Goal: Information Seeking & Learning: Learn about a topic

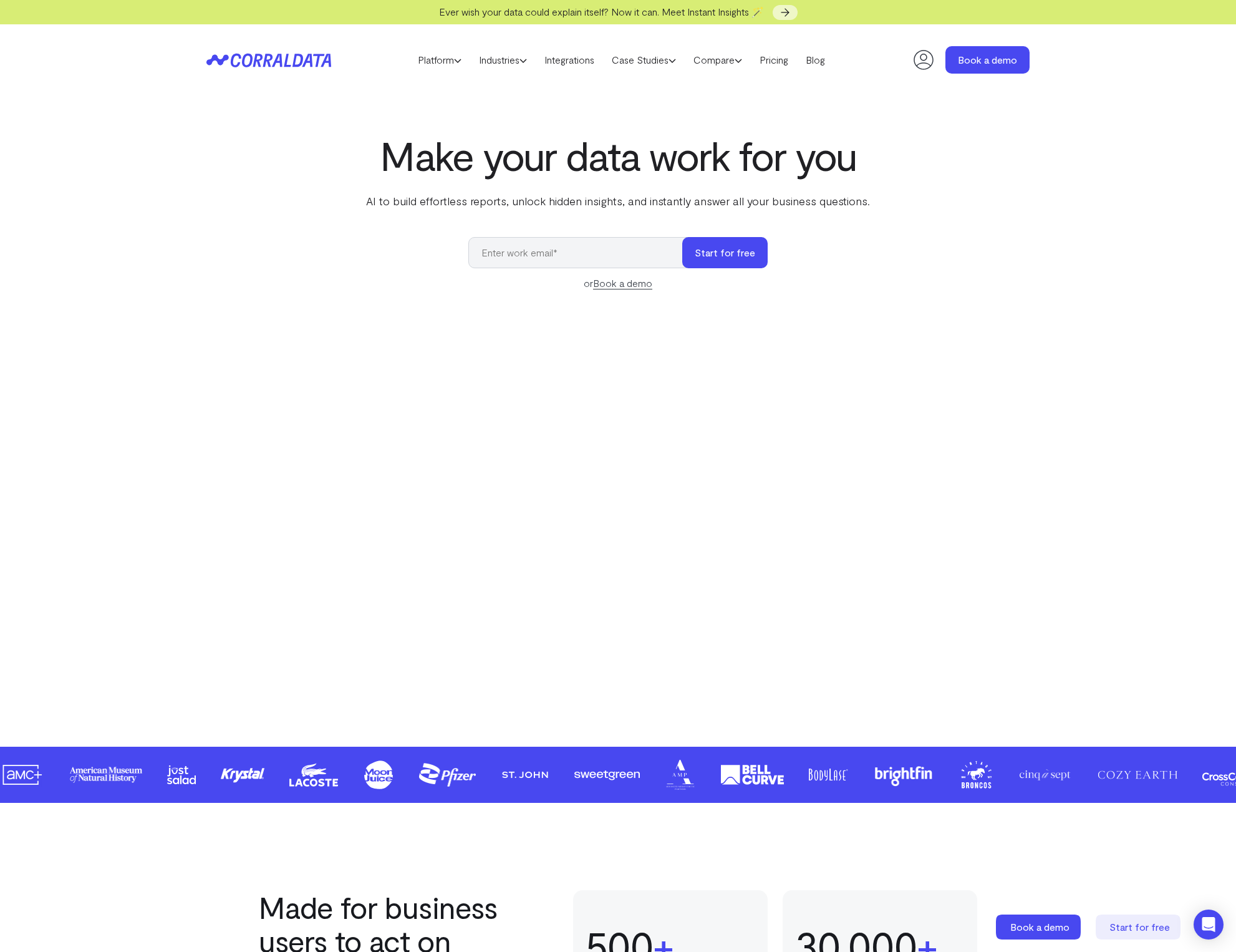
scroll to position [15, 0]
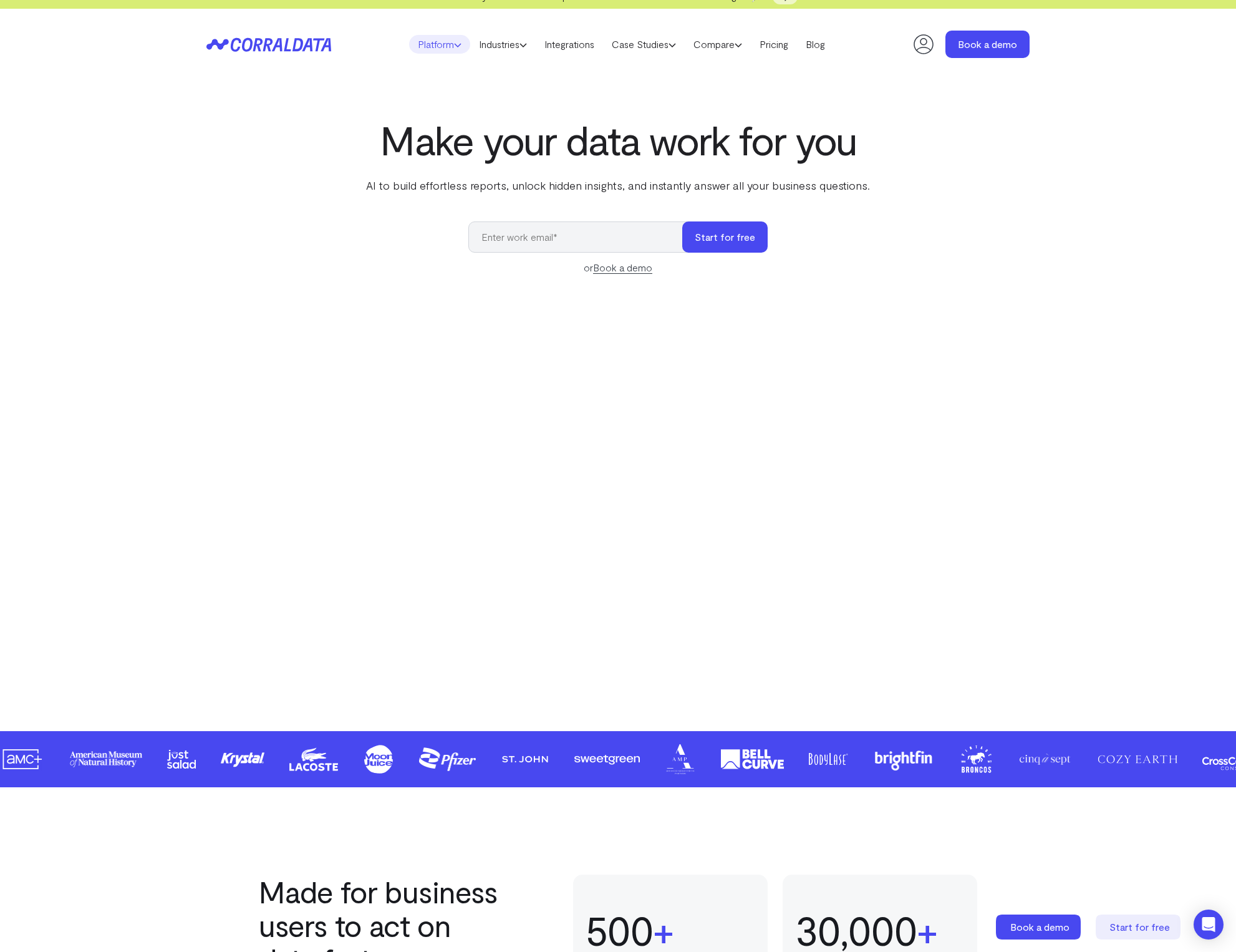
click at [422, 36] on link "Platform" at bounding box center [439, 44] width 61 height 19
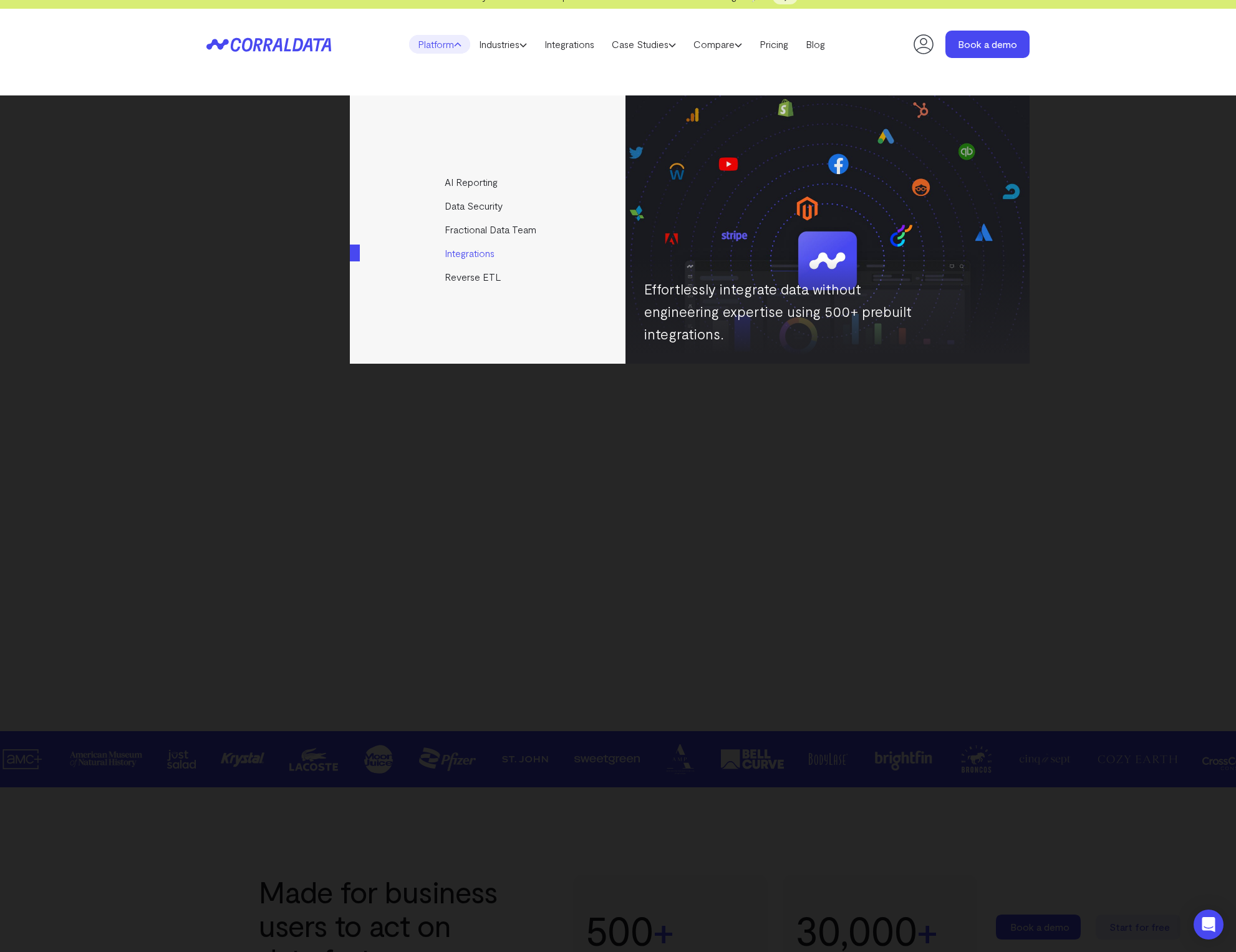
click at [471, 254] on link "Integrations" at bounding box center [489, 254] width 277 height 24
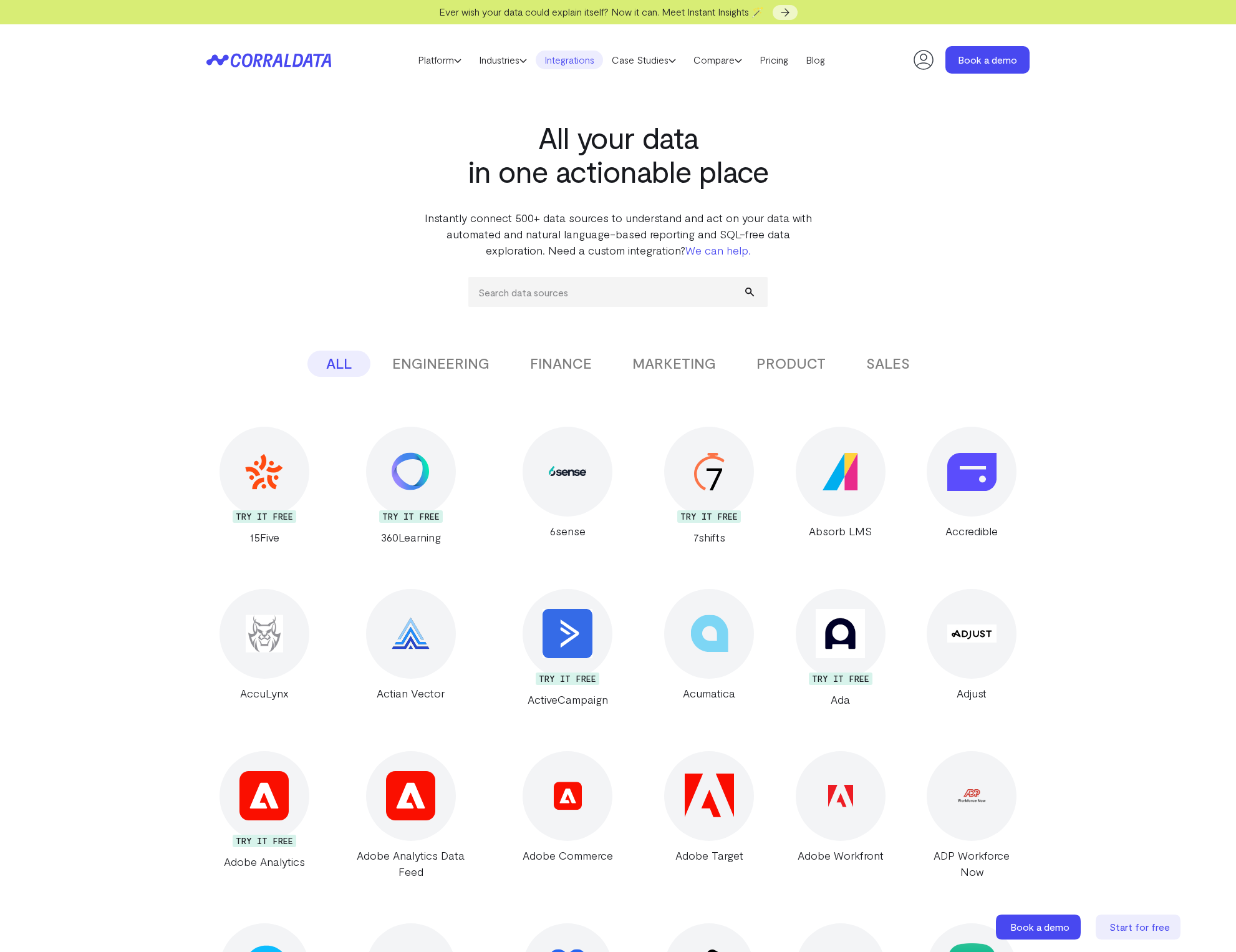
click at [466, 373] on button "ENGINEERING" at bounding box center [440, 363] width 135 height 26
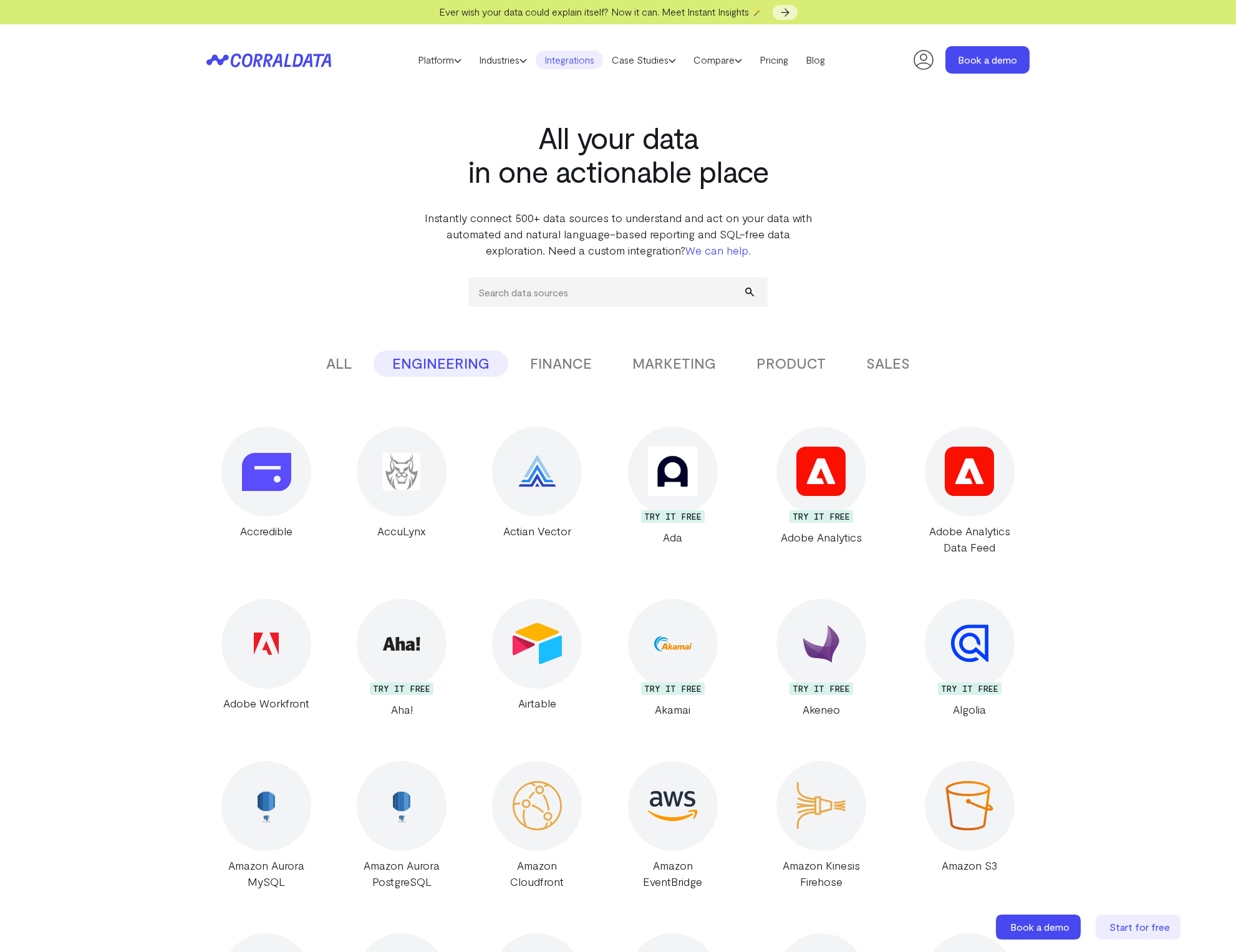
click at [552, 361] on button "FINANCE" at bounding box center [561, 363] width 99 height 26
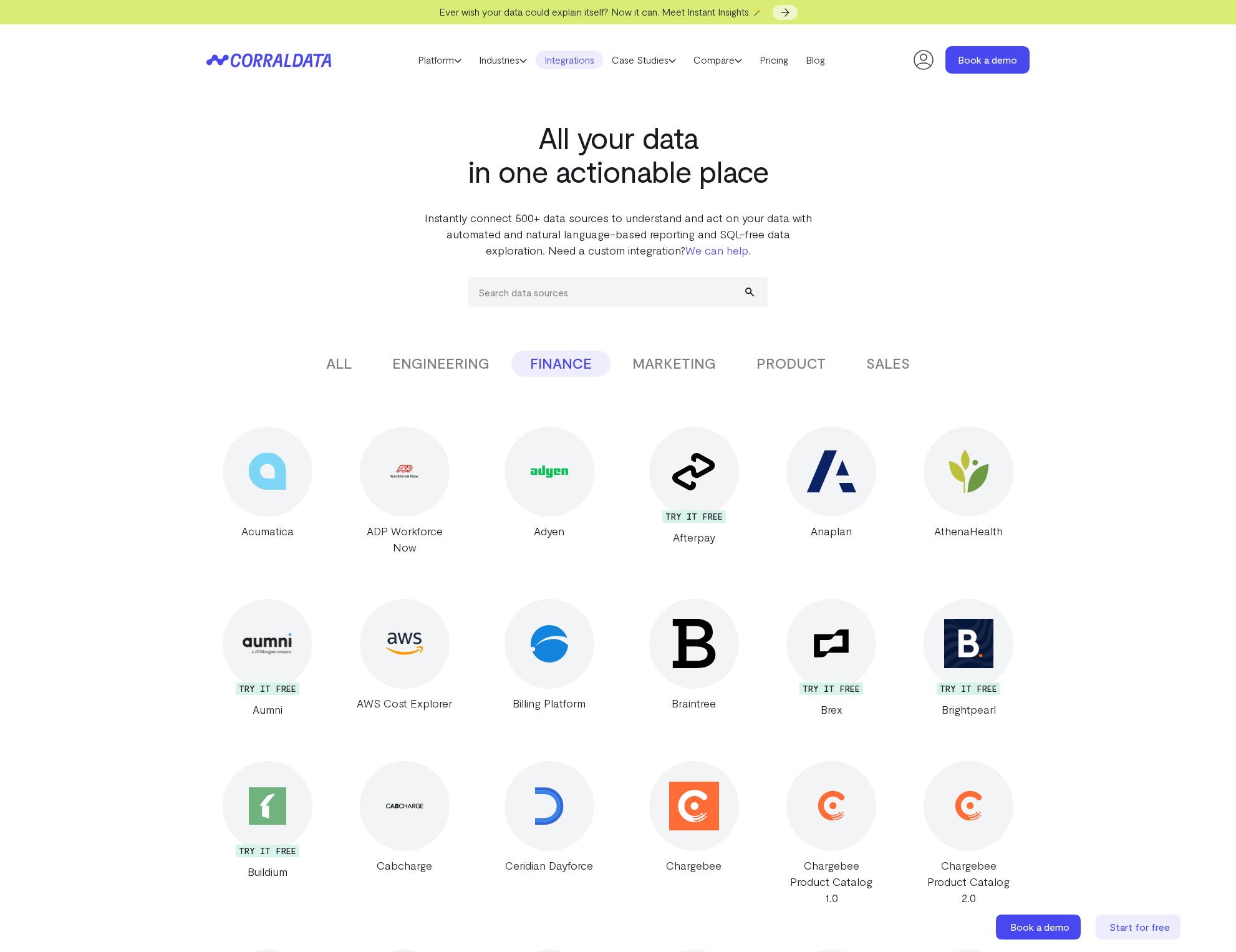
click at [650, 350] on button "MARKETING" at bounding box center [674, 363] width 121 height 26
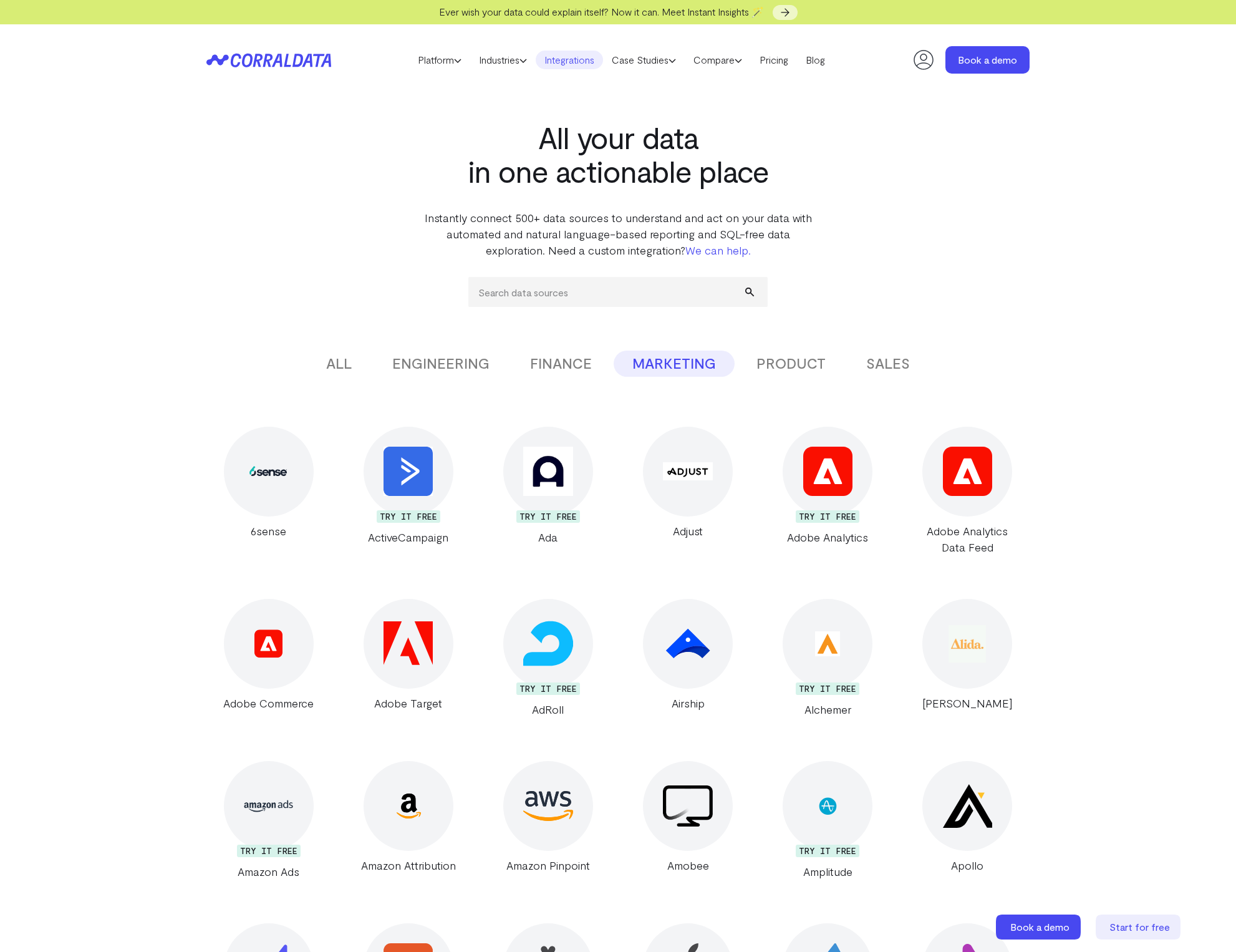
click at [778, 357] on button "PRODUCT" at bounding box center [791, 363] width 107 height 26
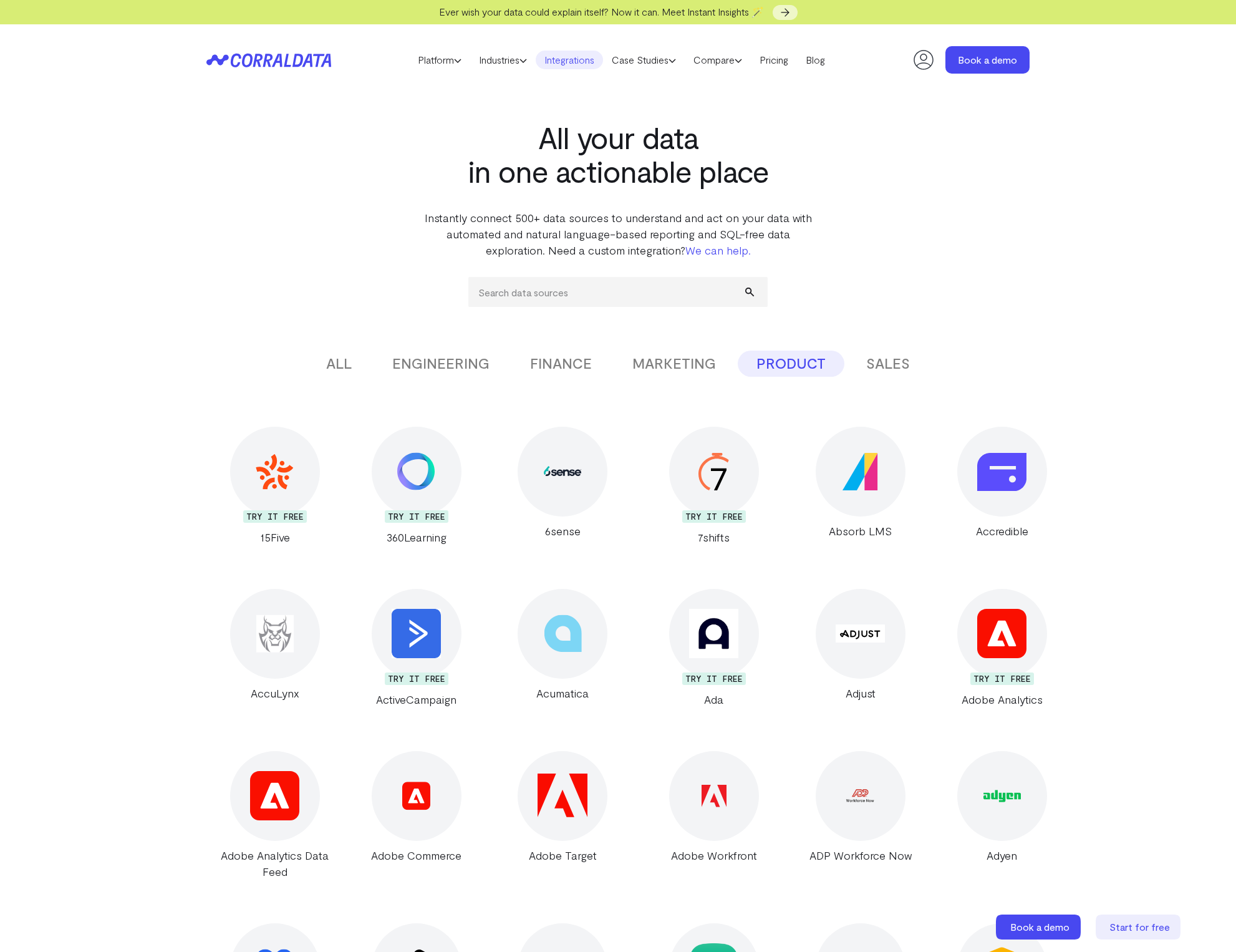
click at [904, 352] on button "SALES" at bounding box center [888, 363] width 81 height 26
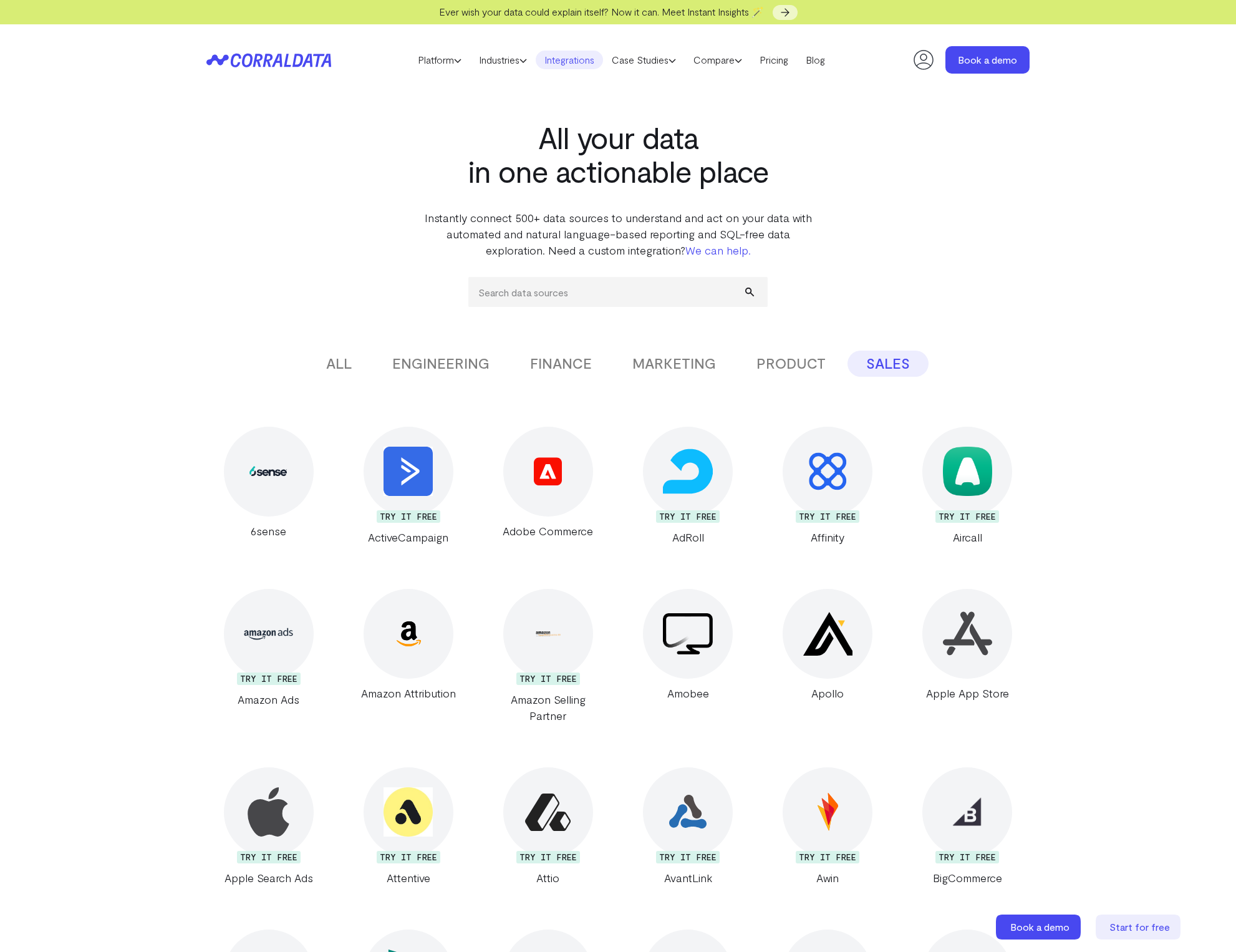
click at [327, 361] on button "ALL" at bounding box center [339, 363] width 63 height 26
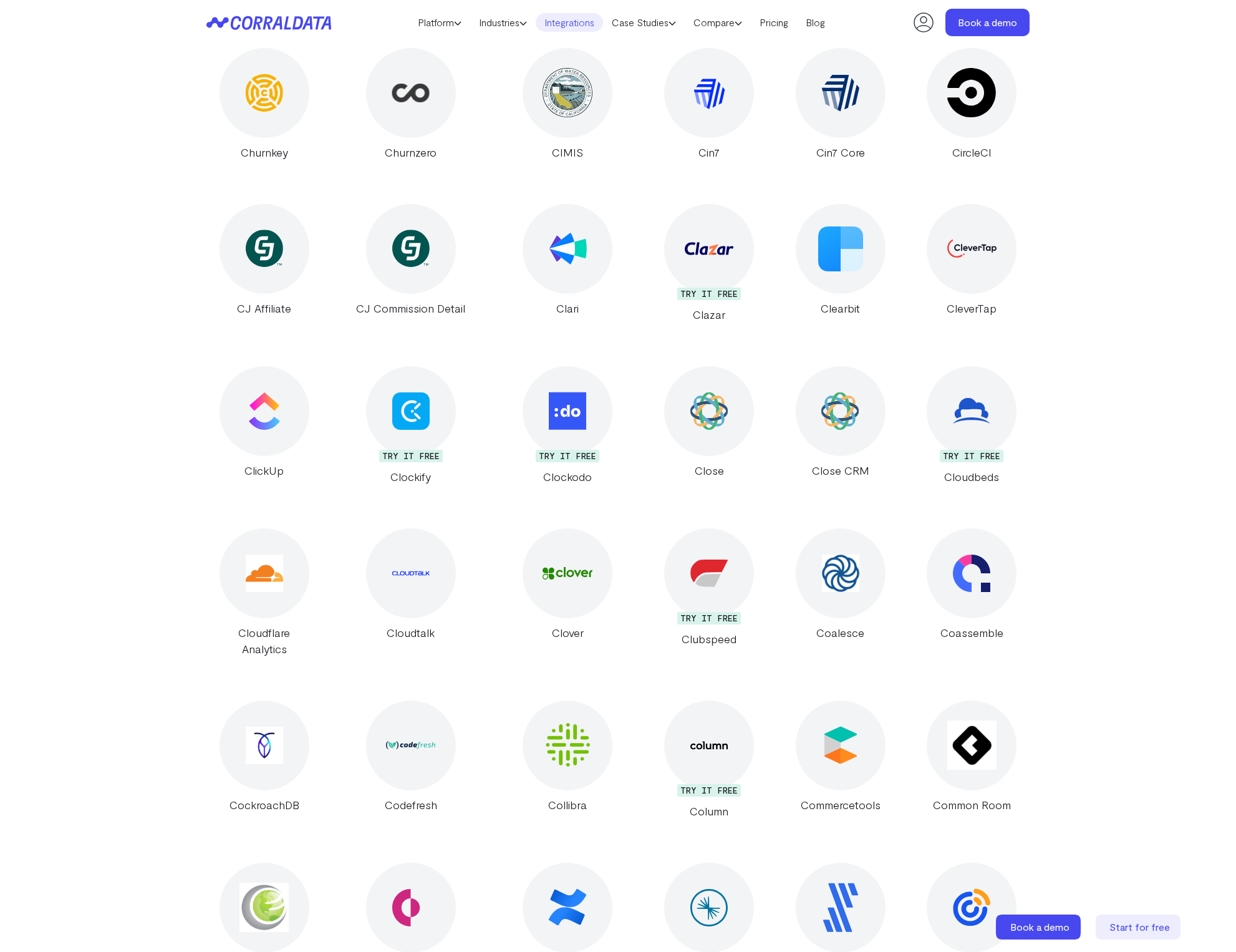
scroll to position [4462, 0]
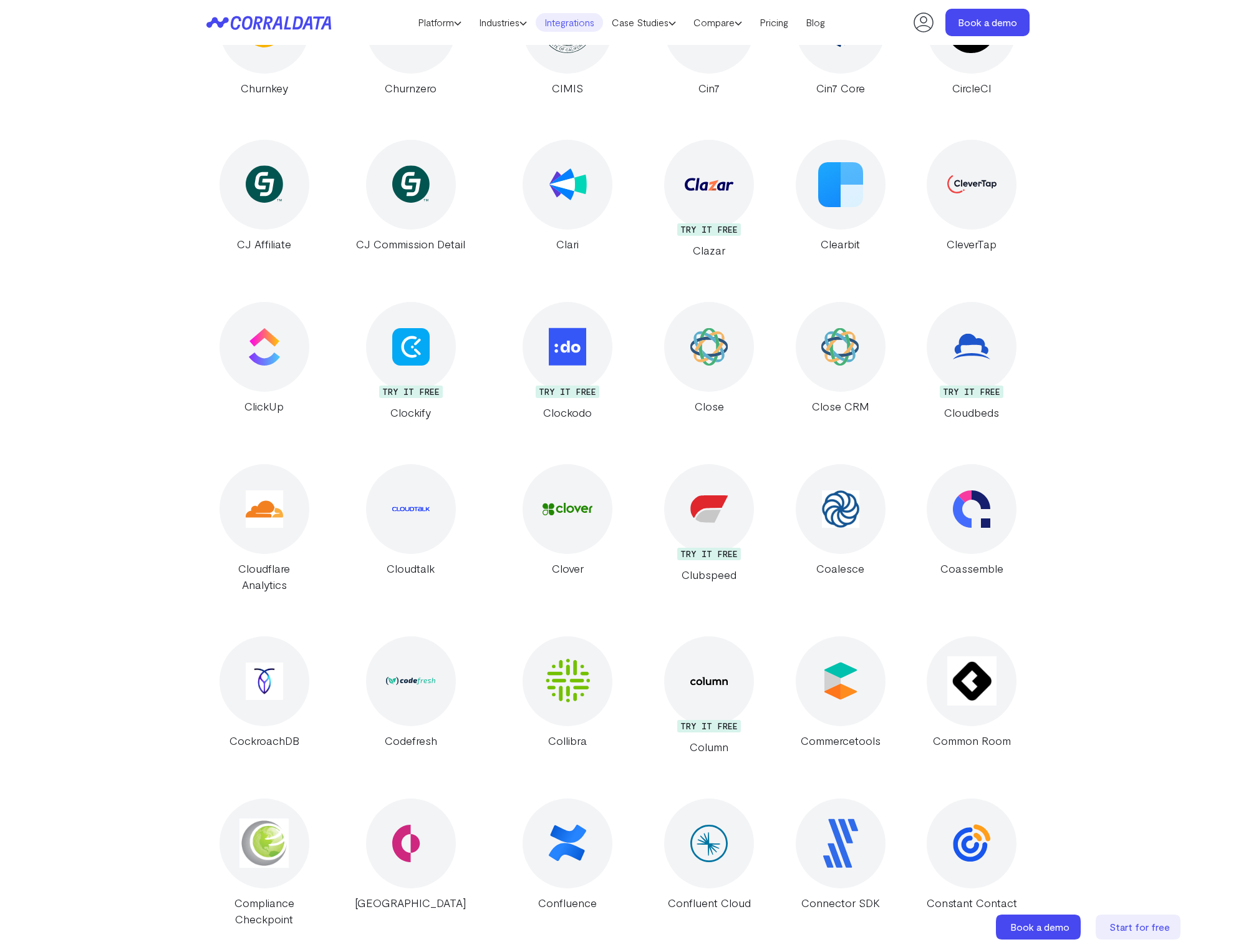
click at [691, 496] on img at bounding box center [709, 509] width 38 height 27
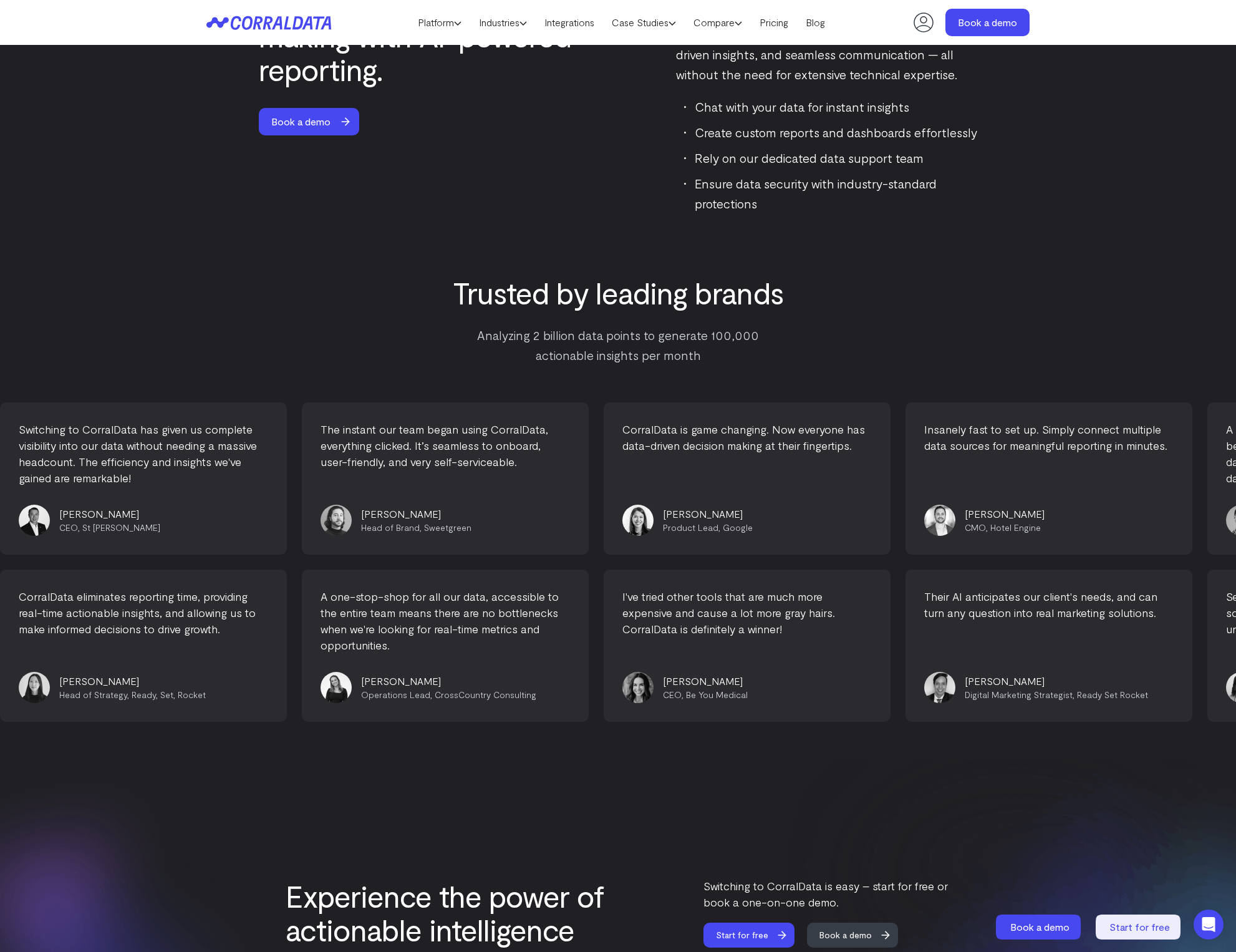
scroll to position [3072, 0]
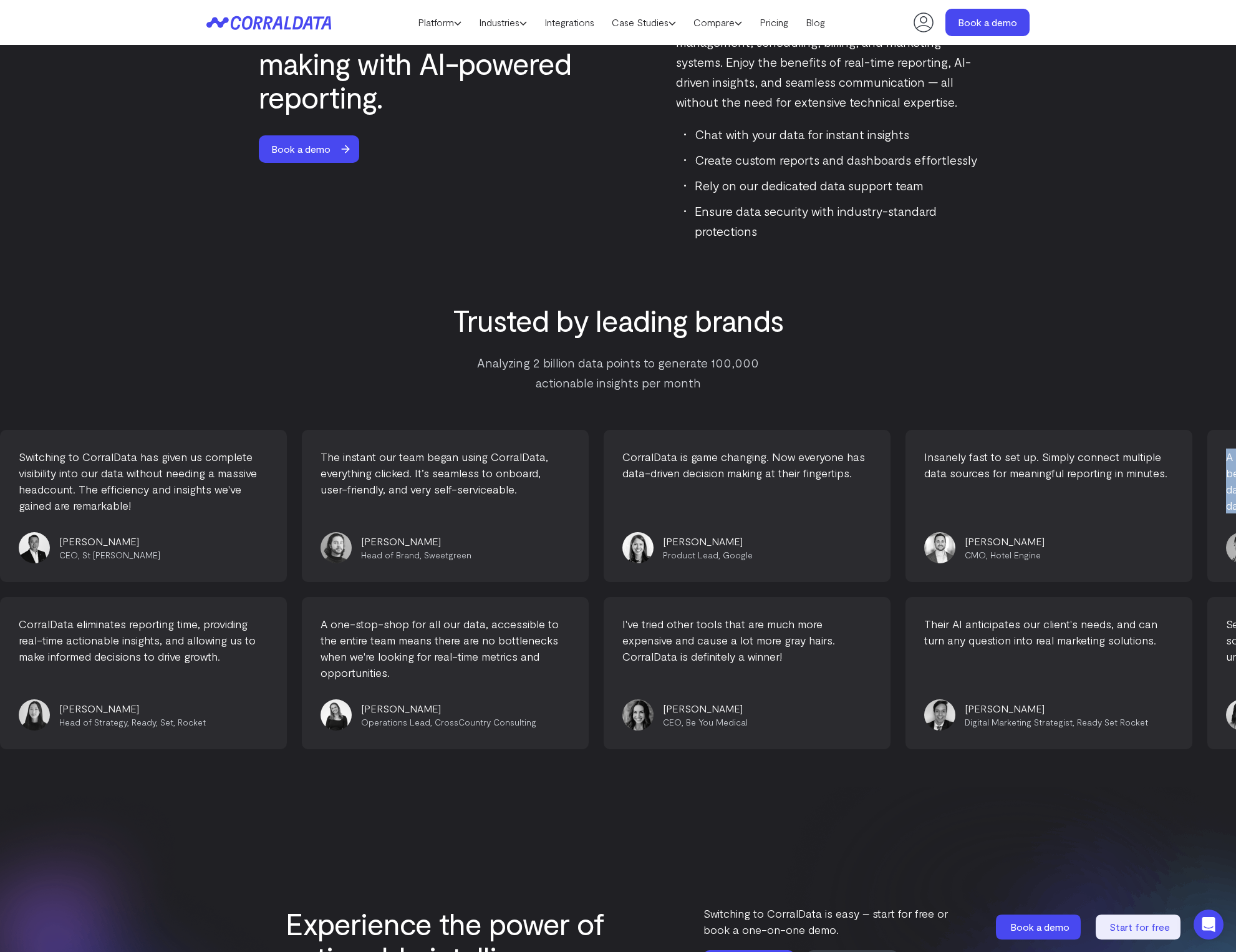
drag, startPoint x: 405, startPoint y: 453, endPoint x: 562, endPoint y: 504, distance: 165.1
drag, startPoint x: 558, startPoint y: 507, endPoint x: 393, endPoint y: 455, distance: 173.0
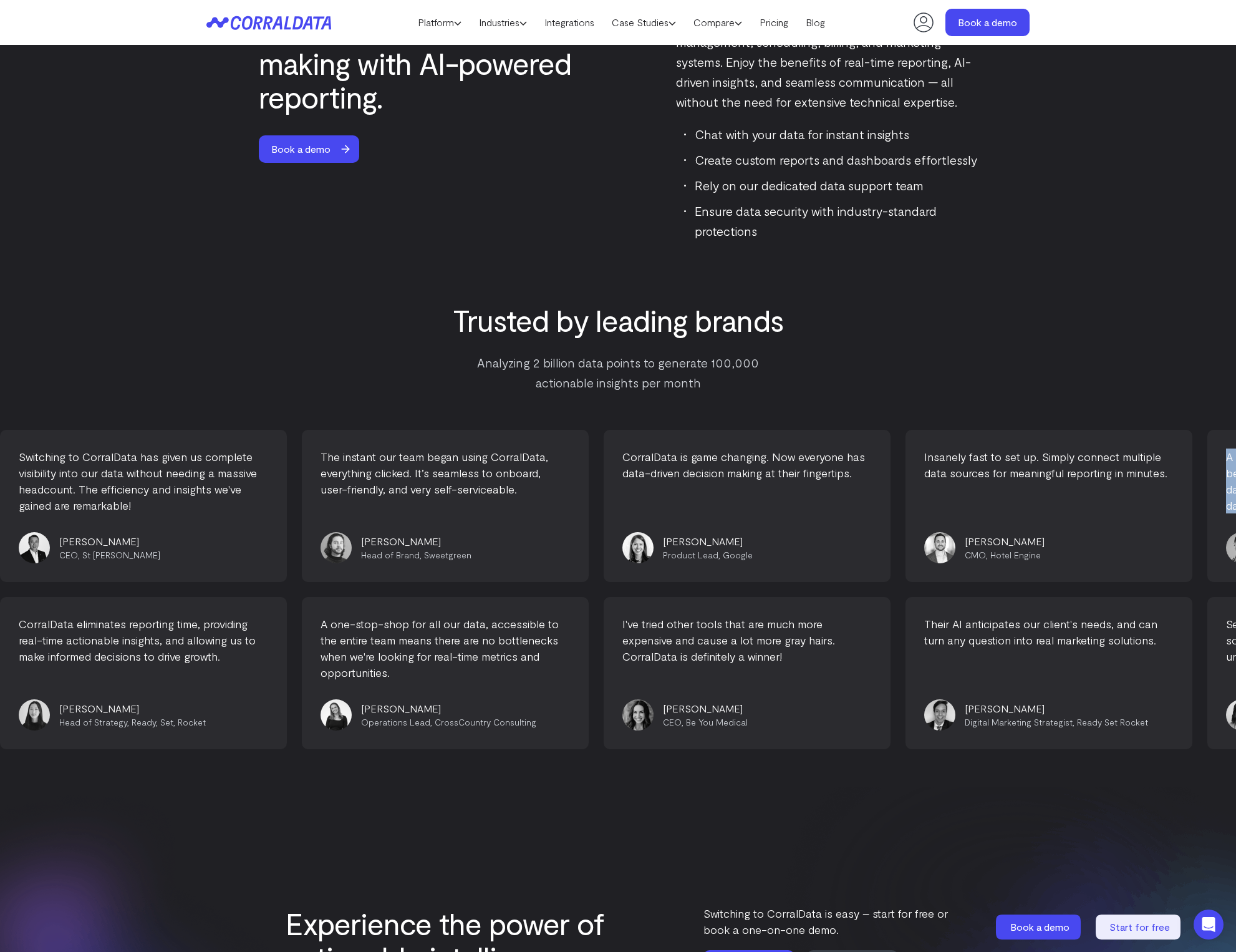
drag, startPoint x: 730, startPoint y: 501, endPoint x: 575, endPoint y: 456, distance: 161.4
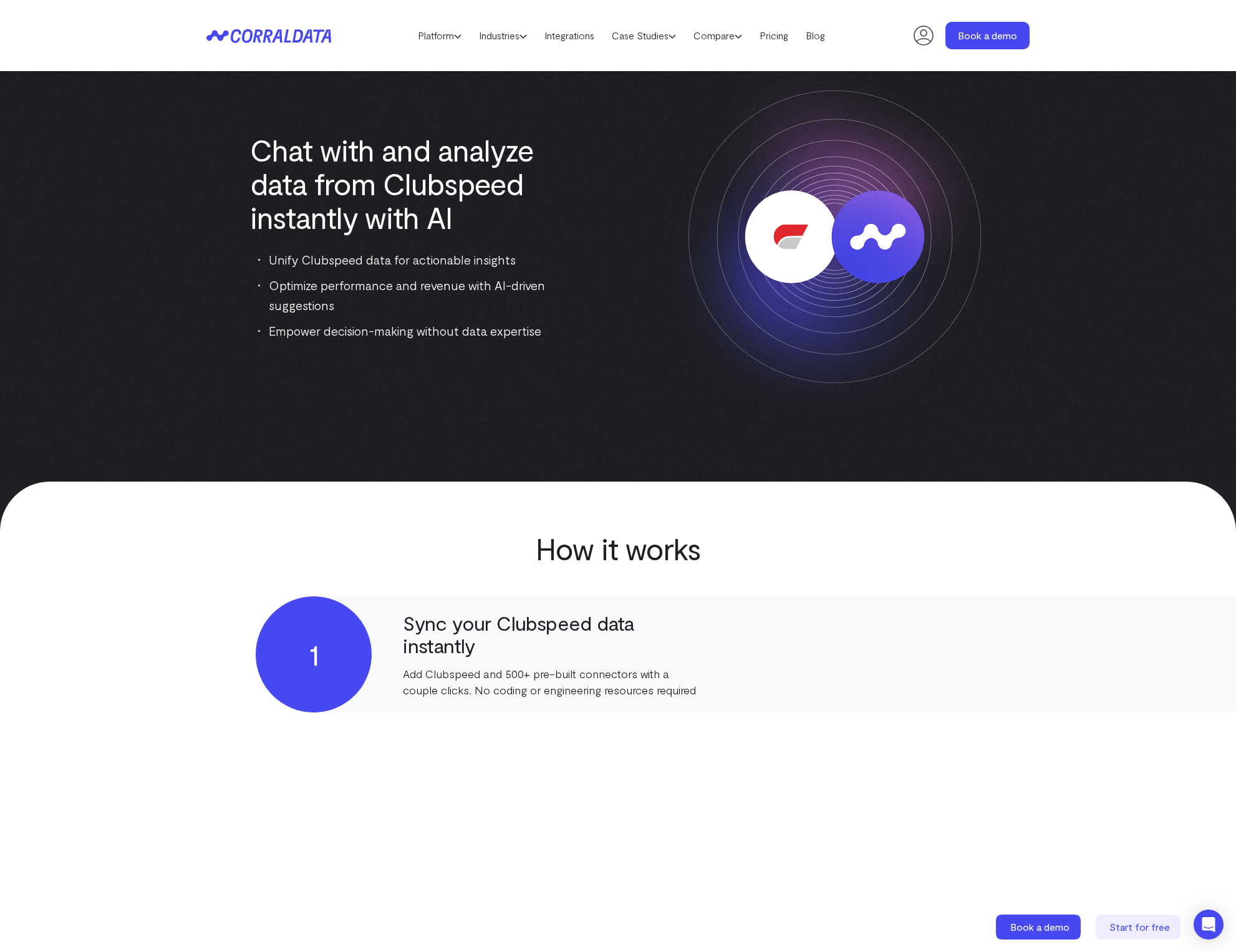
scroll to position [0, 0]
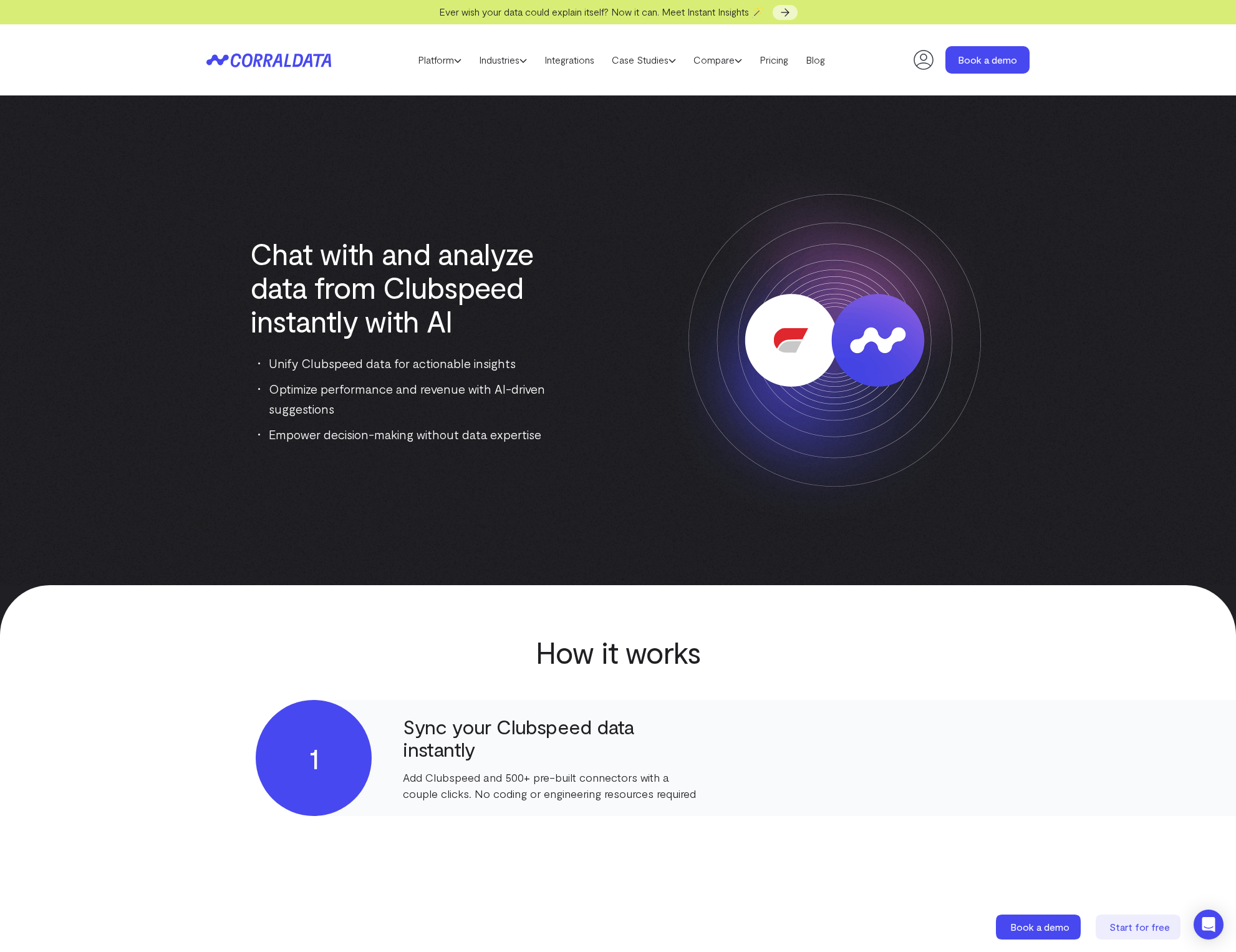
click at [786, 70] on header "Platform AI Reporting Use AI to effortlessly answer any business questions from…" at bounding box center [618, 60] width 824 height 71
click at [783, 59] on link "Pricing" at bounding box center [774, 60] width 46 height 19
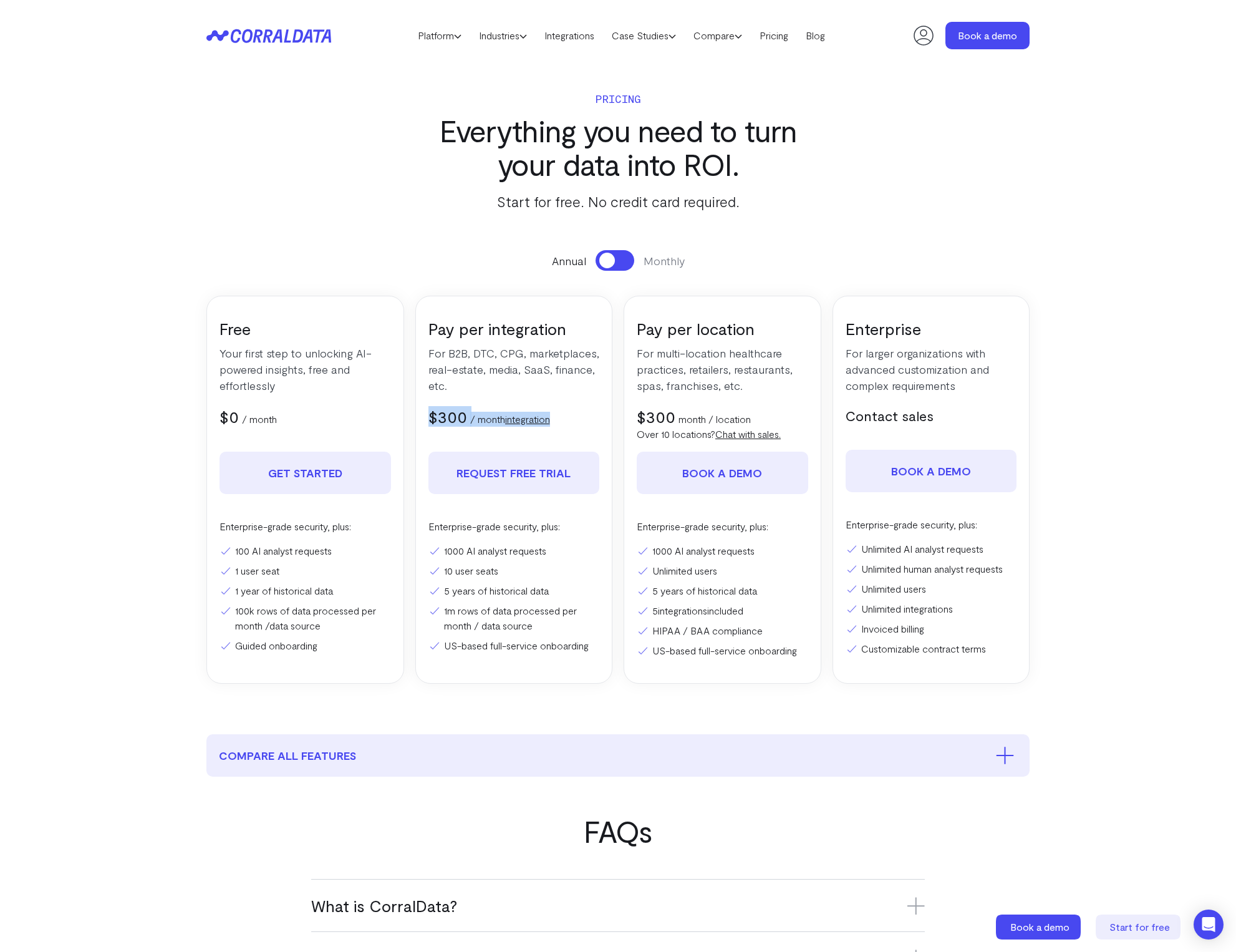
drag, startPoint x: 430, startPoint y: 418, endPoint x: 585, endPoint y: 418, distance: 155.0
click at [586, 417] on div "$300 $350 / month integration" at bounding box center [514, 417] width 171 height 20
click at [585, 418] on div "$300 $350 / month integration" at bounding box center [514, 417] width 171 height 20
drag, startPoint x: 441, startPoint y: 651, endPoint x: 521, endPoint y: 648, distance: 80.1
click at [521, 648] on li "US-based full-service onboarding" at bounding box center [514, 646] width 171 height 15
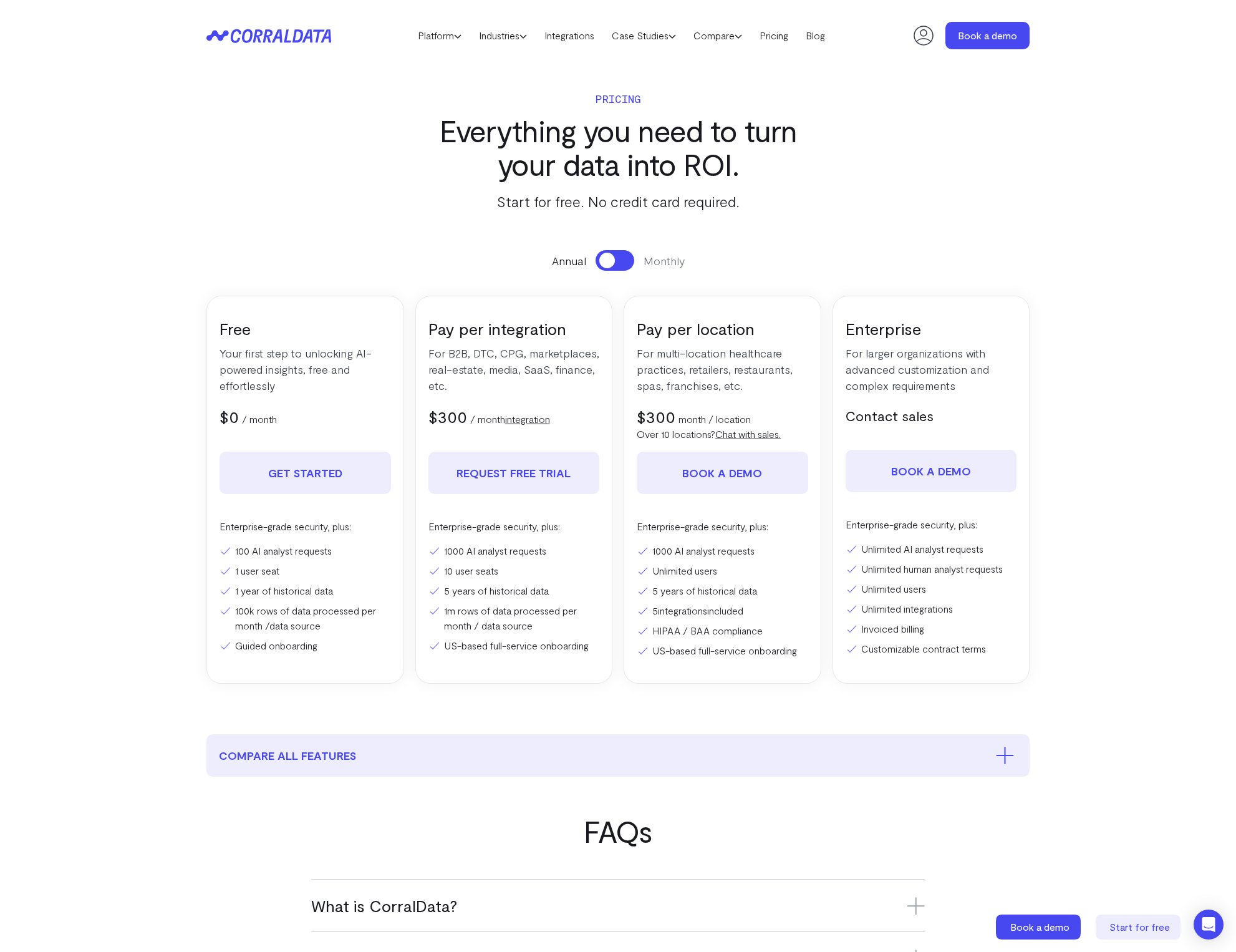
drag, startPoint x: 522, startPoint y: 647, endPoint x: 513, endPoint y: 654, distance: 11.4
click at [522, 647] on li "US-based full-service onboarding" at bounding box center [514, 646] width 171 height 15
click at [525, 36] on use at bounding box center [523, 36] width 6 height 3
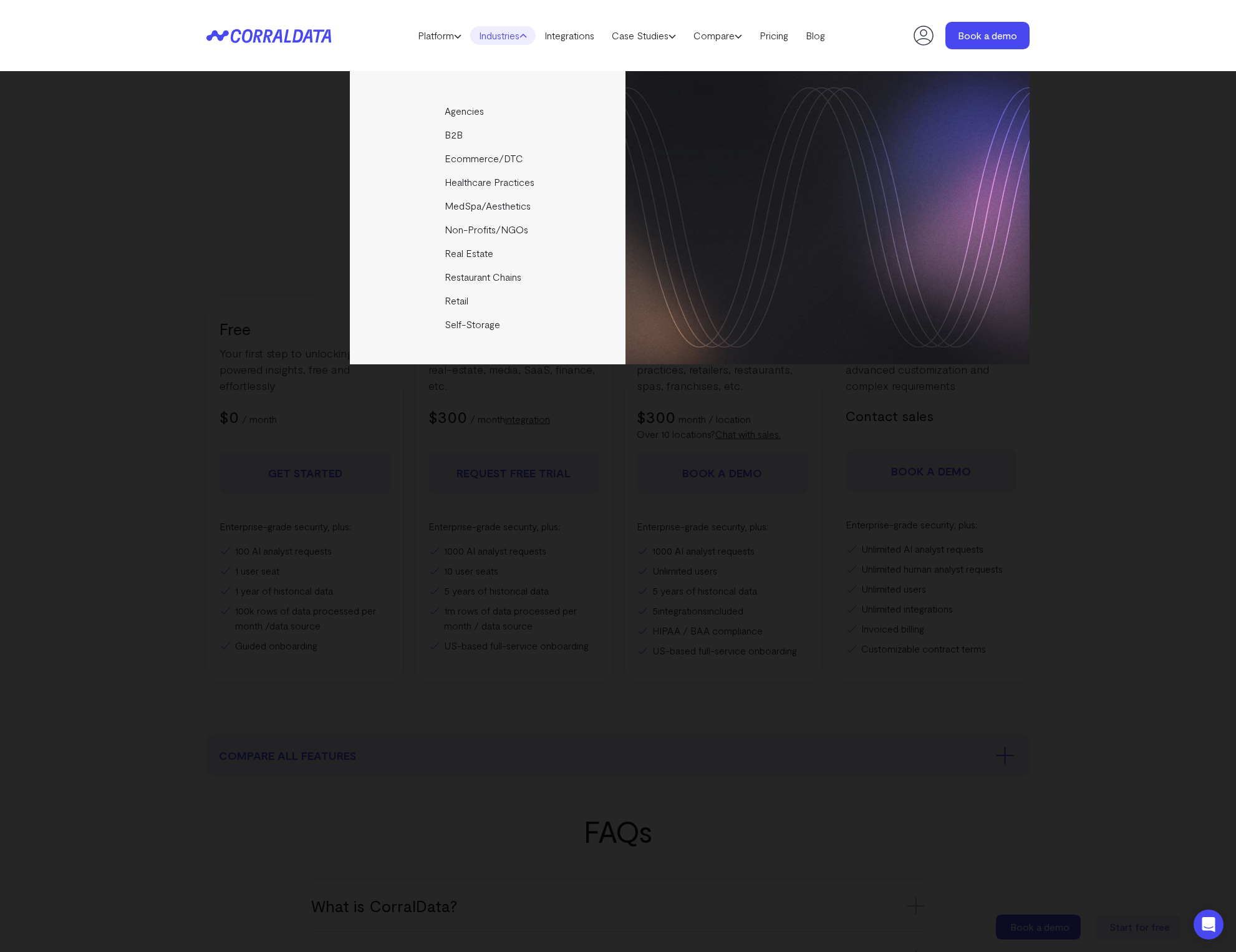
click at [541, 622] on div "Agencies Help your clients become data driven faster through seamless reporting…" at bounding box center [618, 512] width 1236 height 881
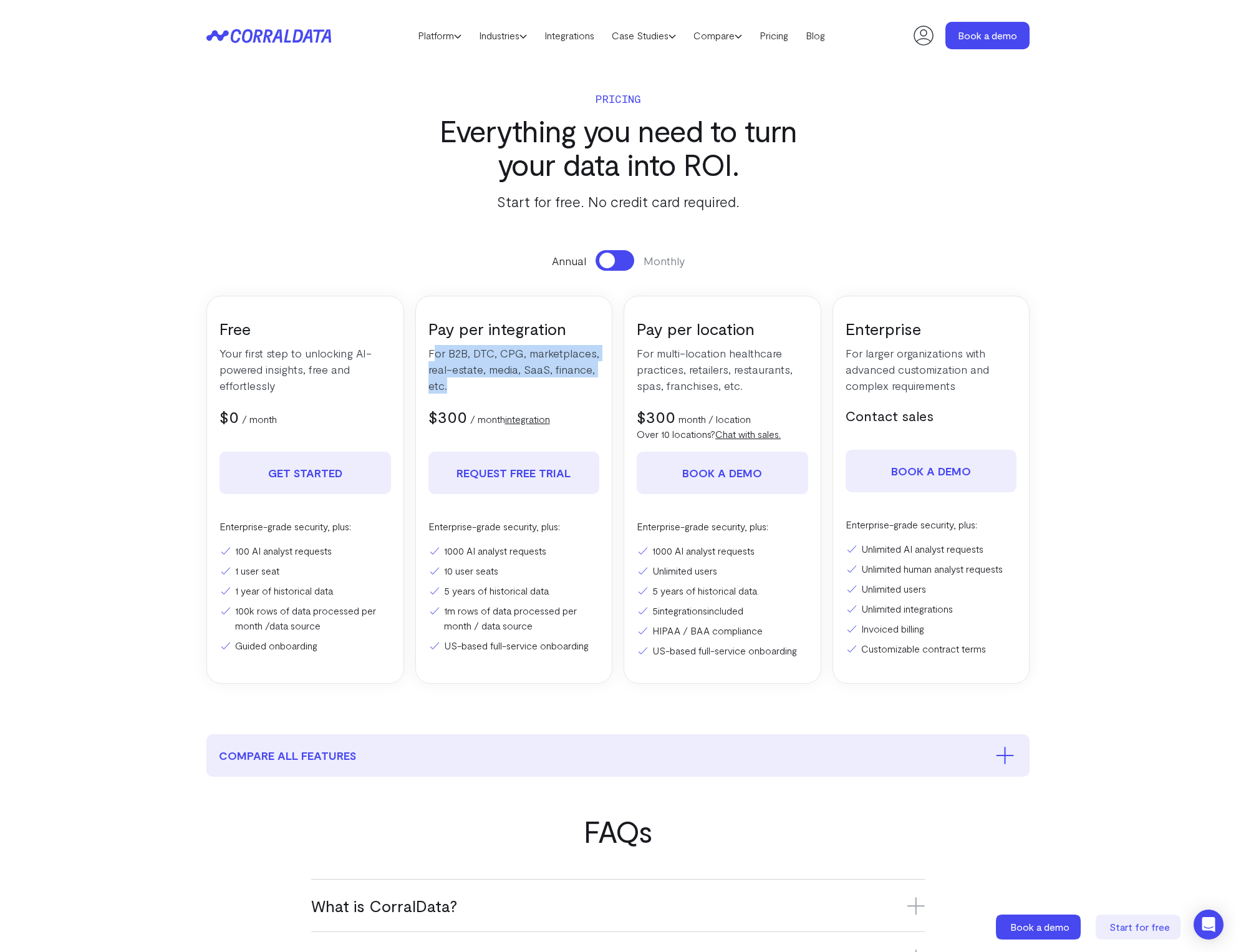
drag, startPoint x: 434, startPoint y: 355, endPoint x: 564, endPoint y: 388, distance: 134.1
click at [564, 388] on p "For B2B, DTC, CPG, marketplaces, real-estate, media, SaaS, finance, etc." at bounding box center [514, 369] width 171 height 48
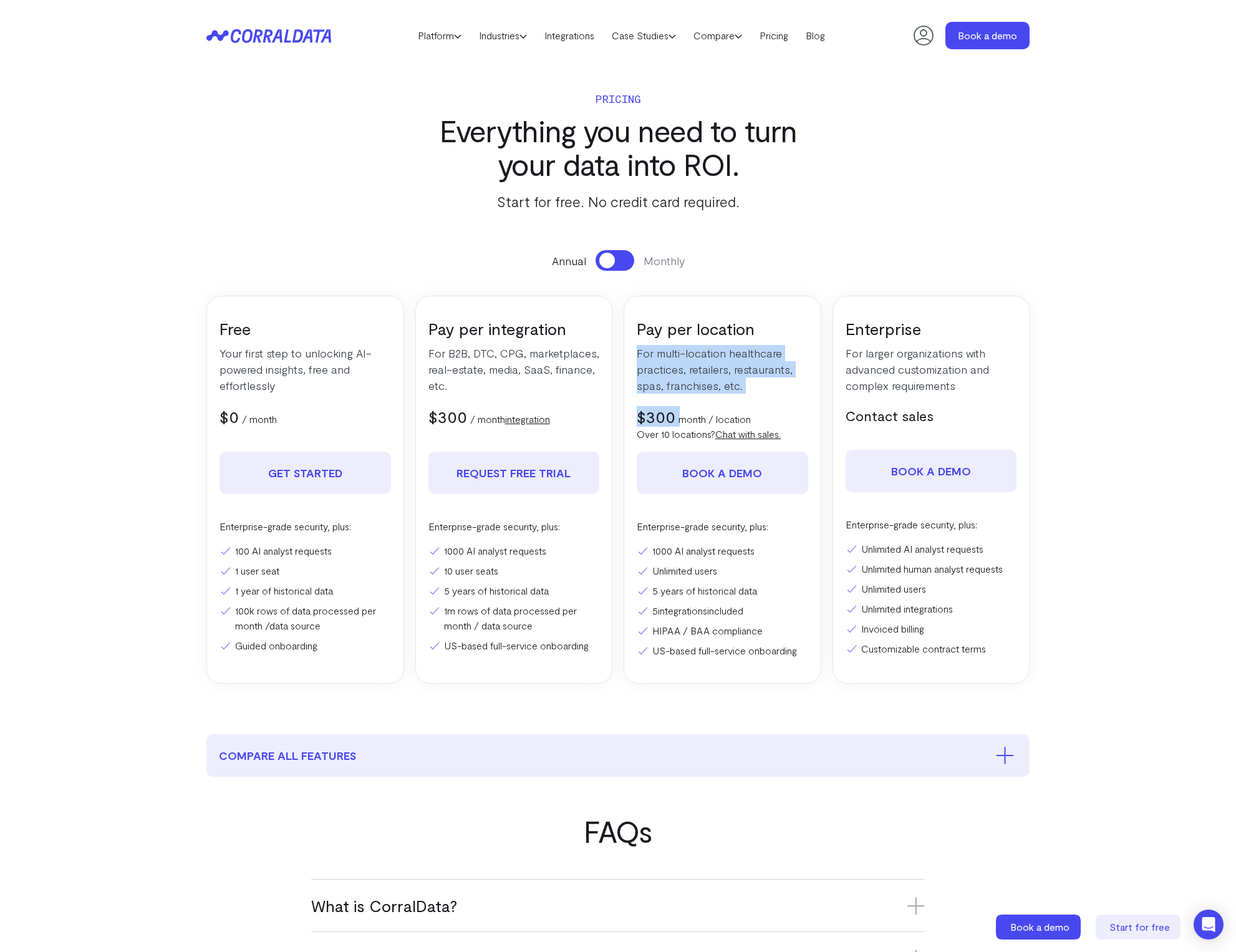
drag, startPoint x: 809, startPoint y: 397, endPoint x: 653, endPoint y: 341, distance: 165.7
click at [636, 344] on div "Pay per location For multi-location healthcare practices, retailers, restaurant…" at bounding box center [722, 490] width 198 height 388
click at [650, 349] on p "For multi-location healthcare practices, retailers, restaurants, spas, franchis…" at bounding box center [723, 369] width 171 height 48
click at [652, 349] on p "For multi-location healthcare practices, retailers, restaurants, spas, franchis…" at bounding box center [723, 369] width 171 height 48
click at [652, 348] on p "For multi-location healthcare practices, retailers, restaurants, spas, franchis…" at bounding box center [723, 369] width 171 height 48
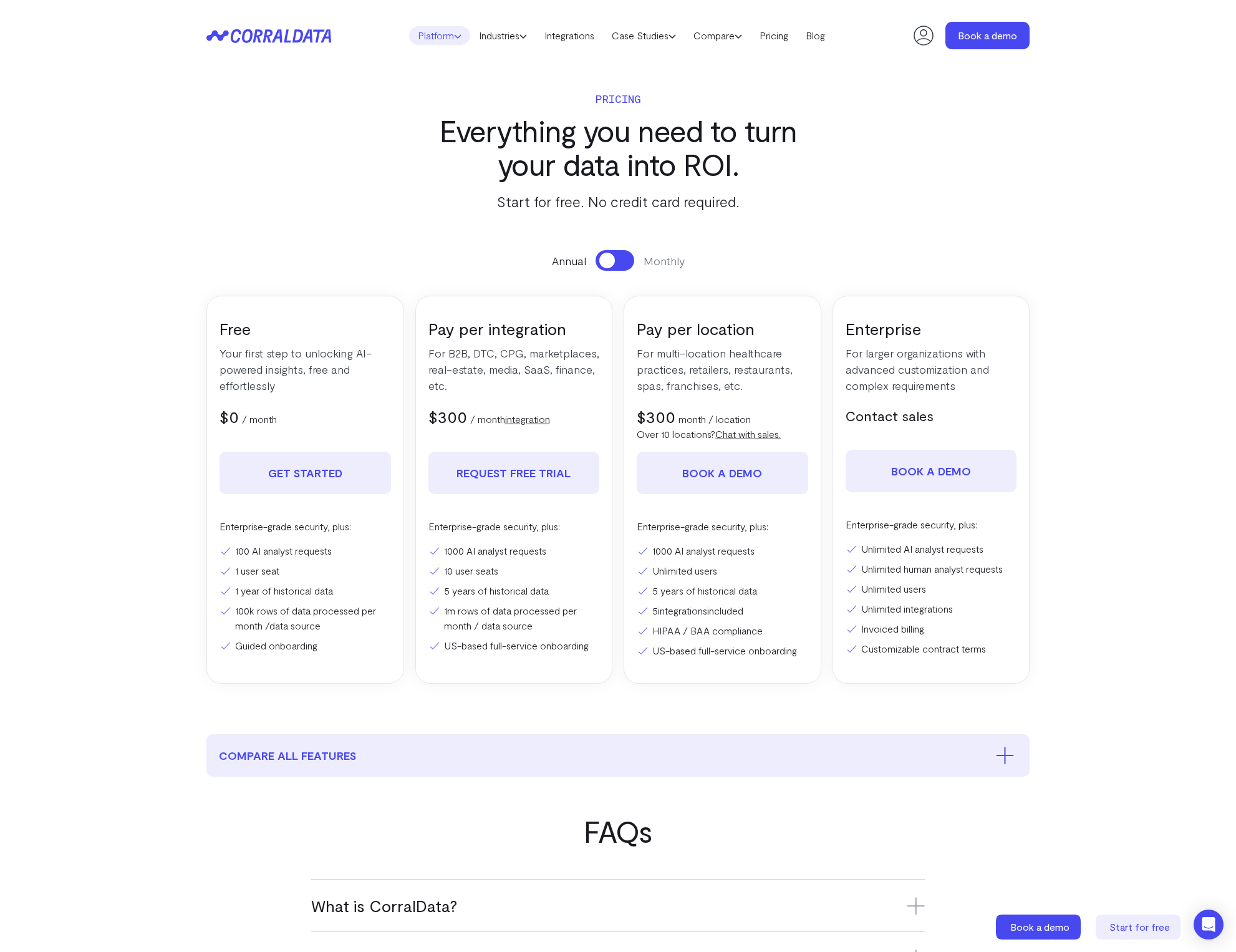
click at [455, 35] on use at bounding box center [457, 36] width 6 height 3
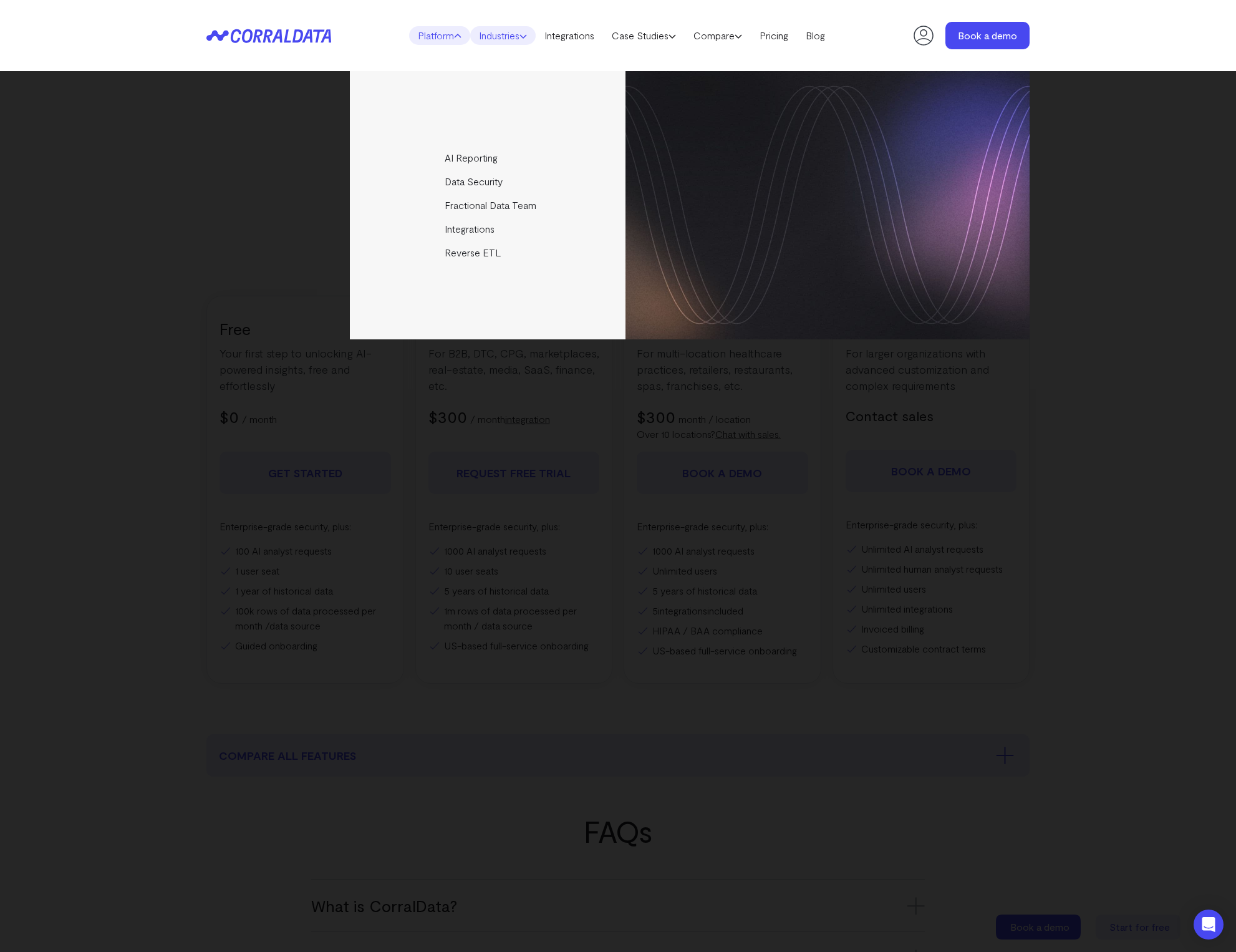
click at [487, 29] on link "Industries" at bounding box center [502, 36] width 65 height 19
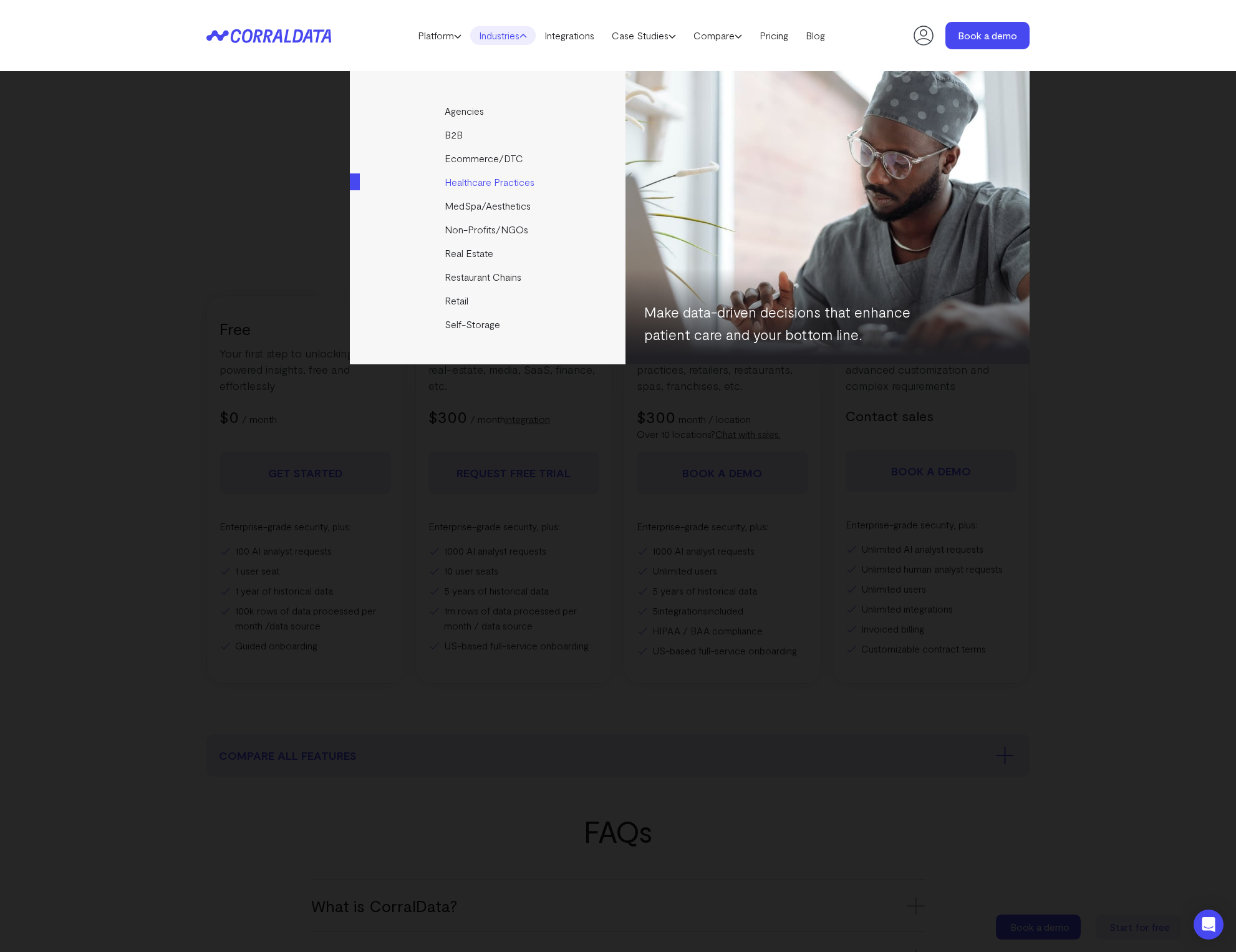
click at [487, 185] on link "Healthcare Practices" at bounding box center [489, 182] width 277 height 24
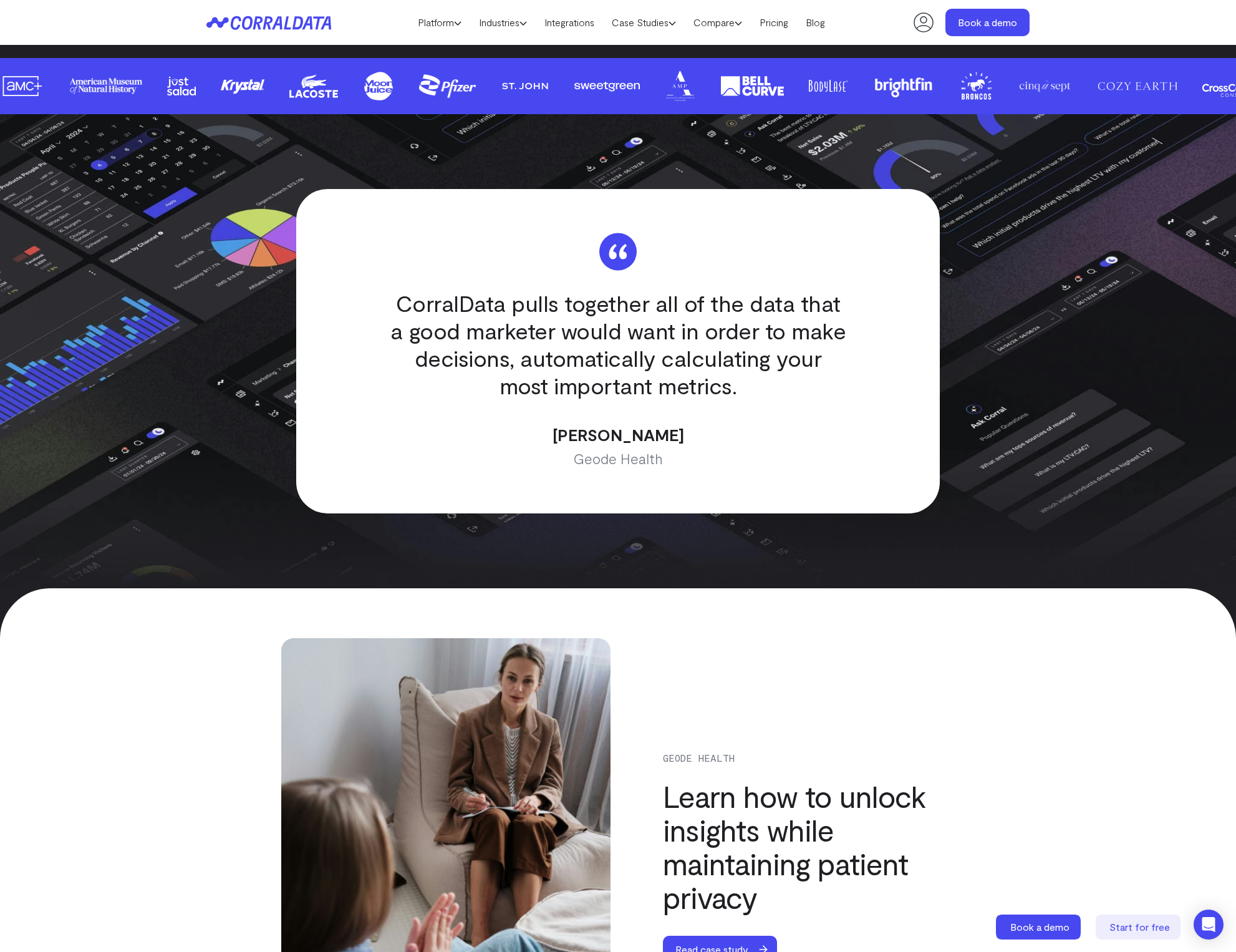
scroll to position [4546, 0]
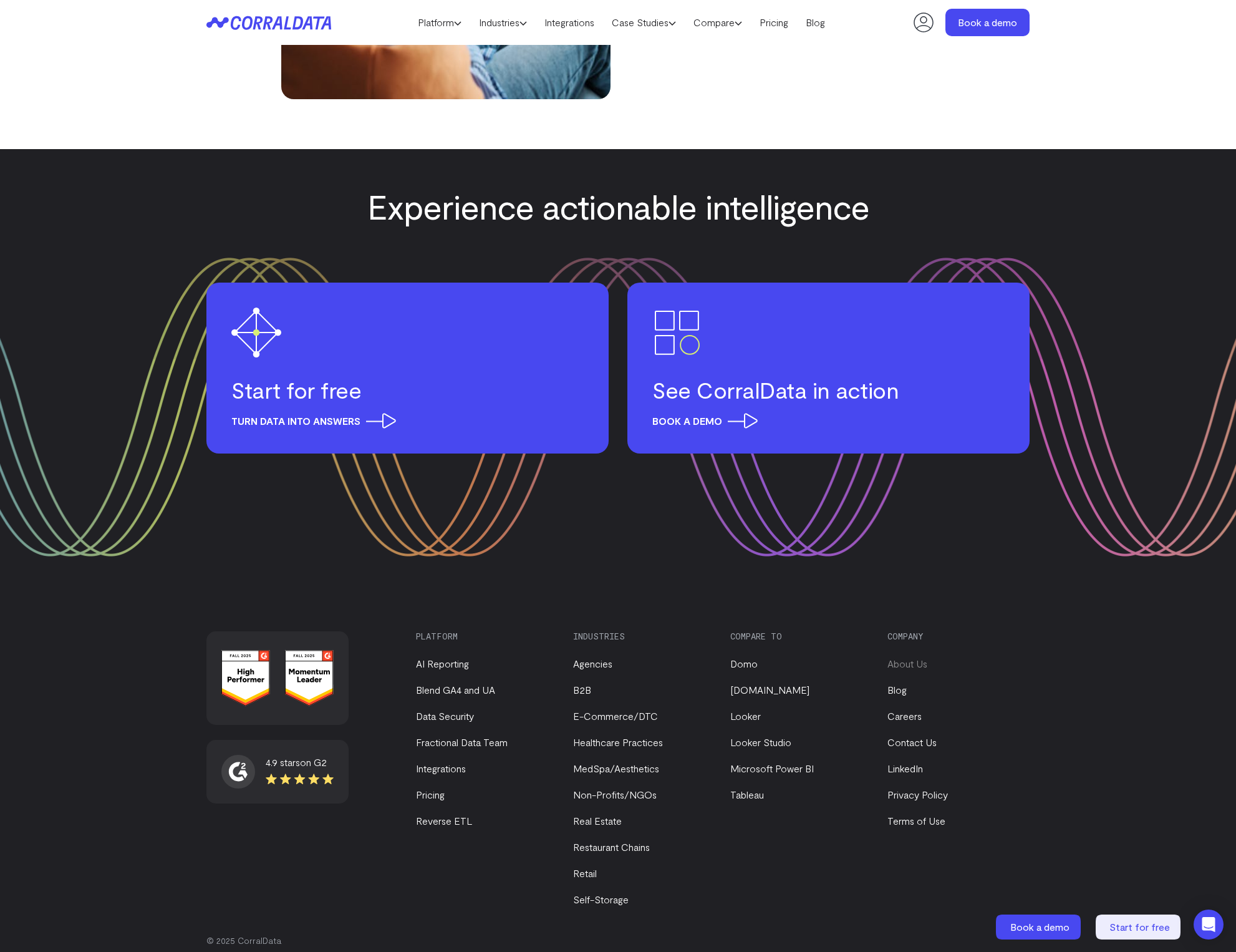
click at [902, 658] on link "About Us" at bounding box center [907, 664] width 40 height 12
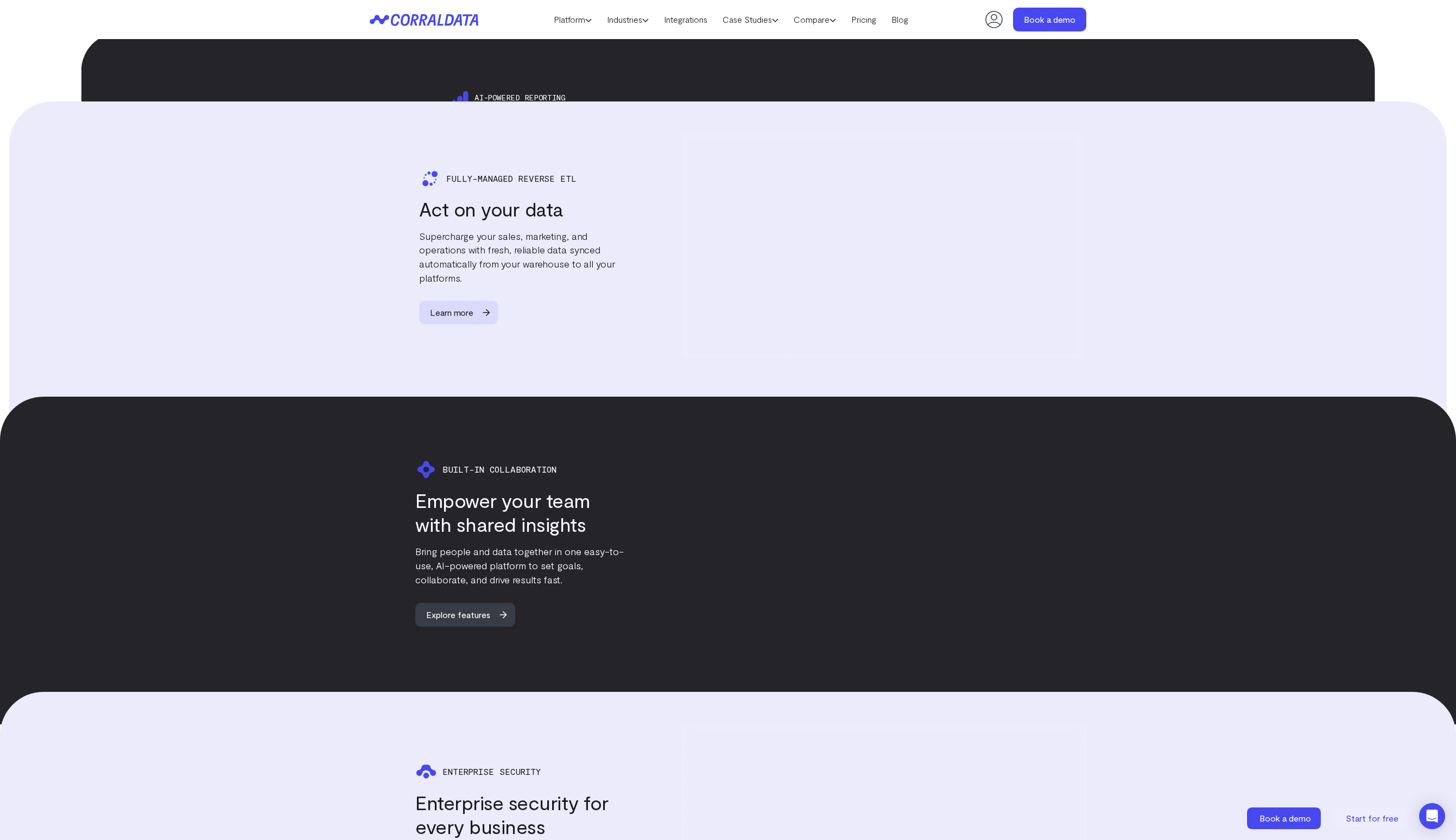
scroll to position [1896, 0]
